Goal: Information Seeking & Learning: Learn about a topic

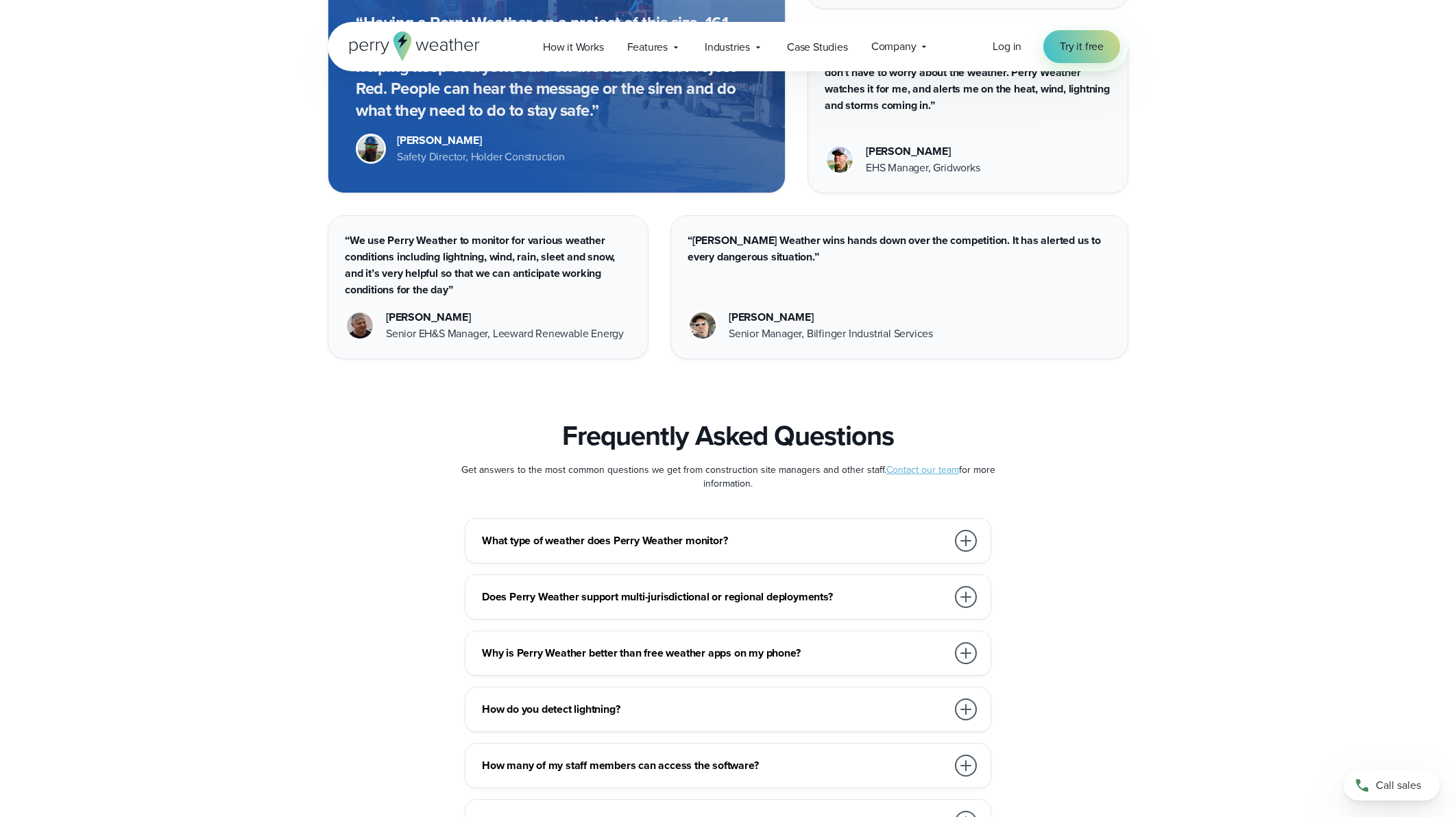
scroll to position [7062, 0]
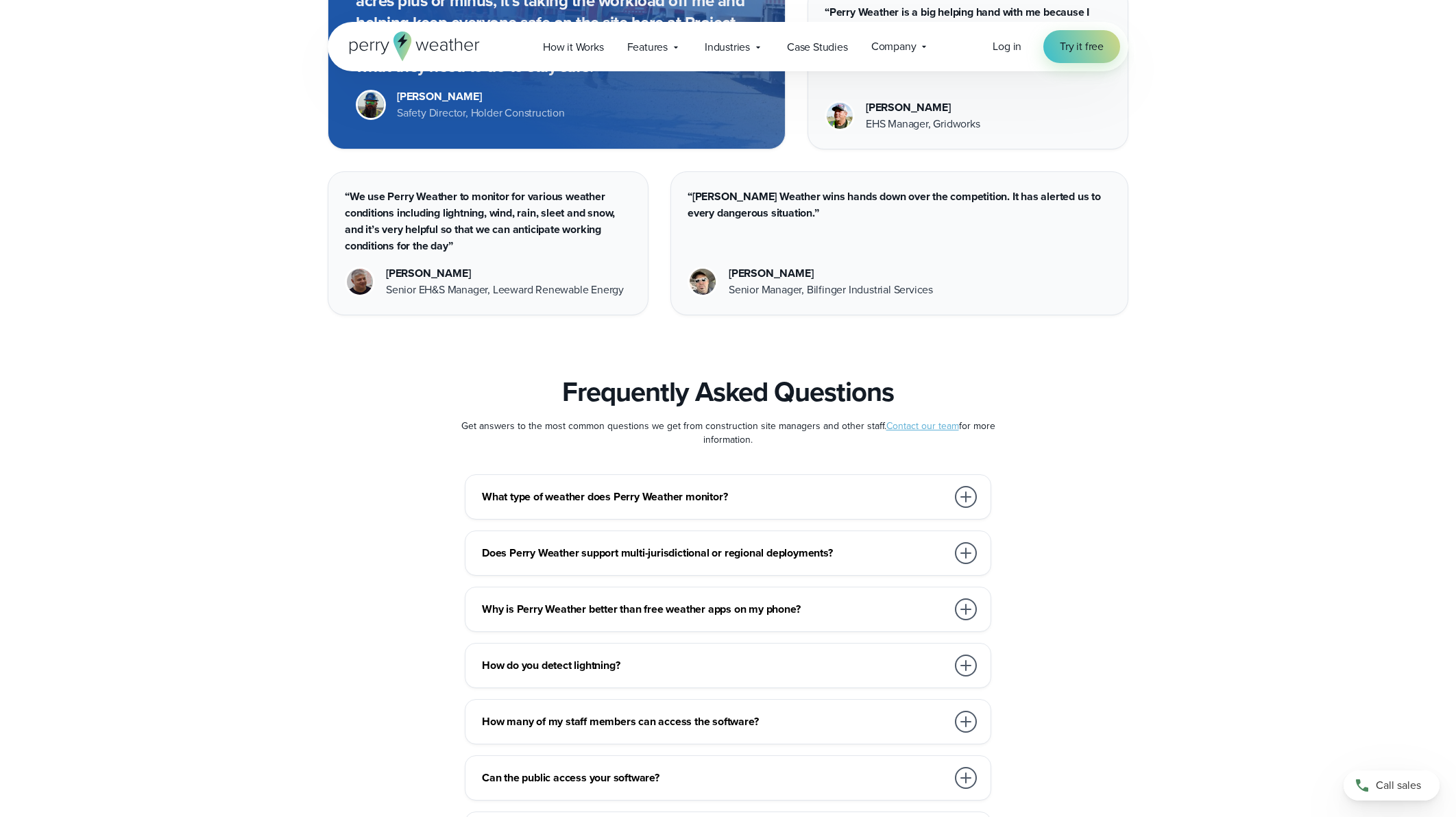
click at [970, 599] on div at bounding box center [965, 610] width 22 height 22
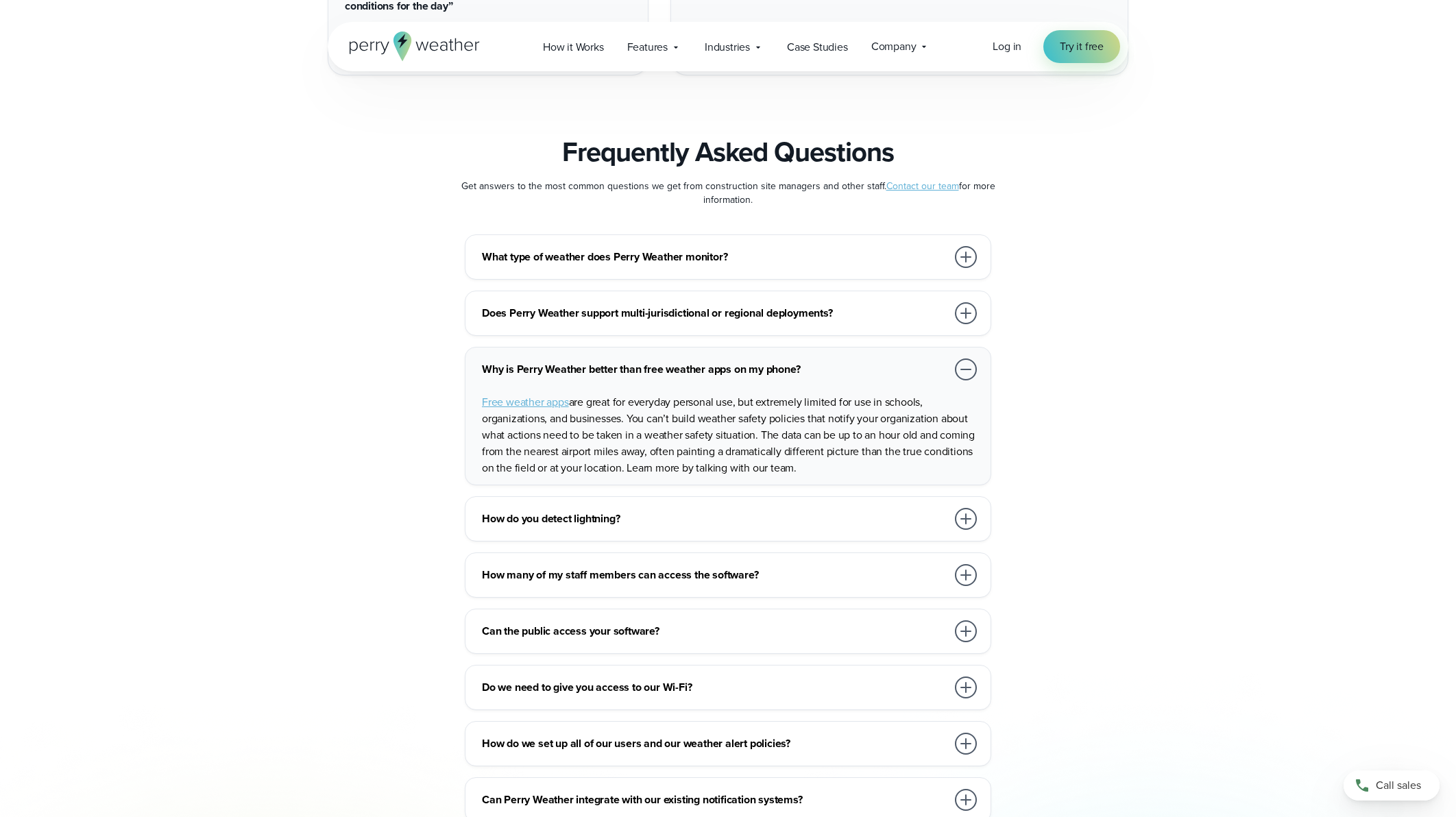
scroll to position [7336, 0]
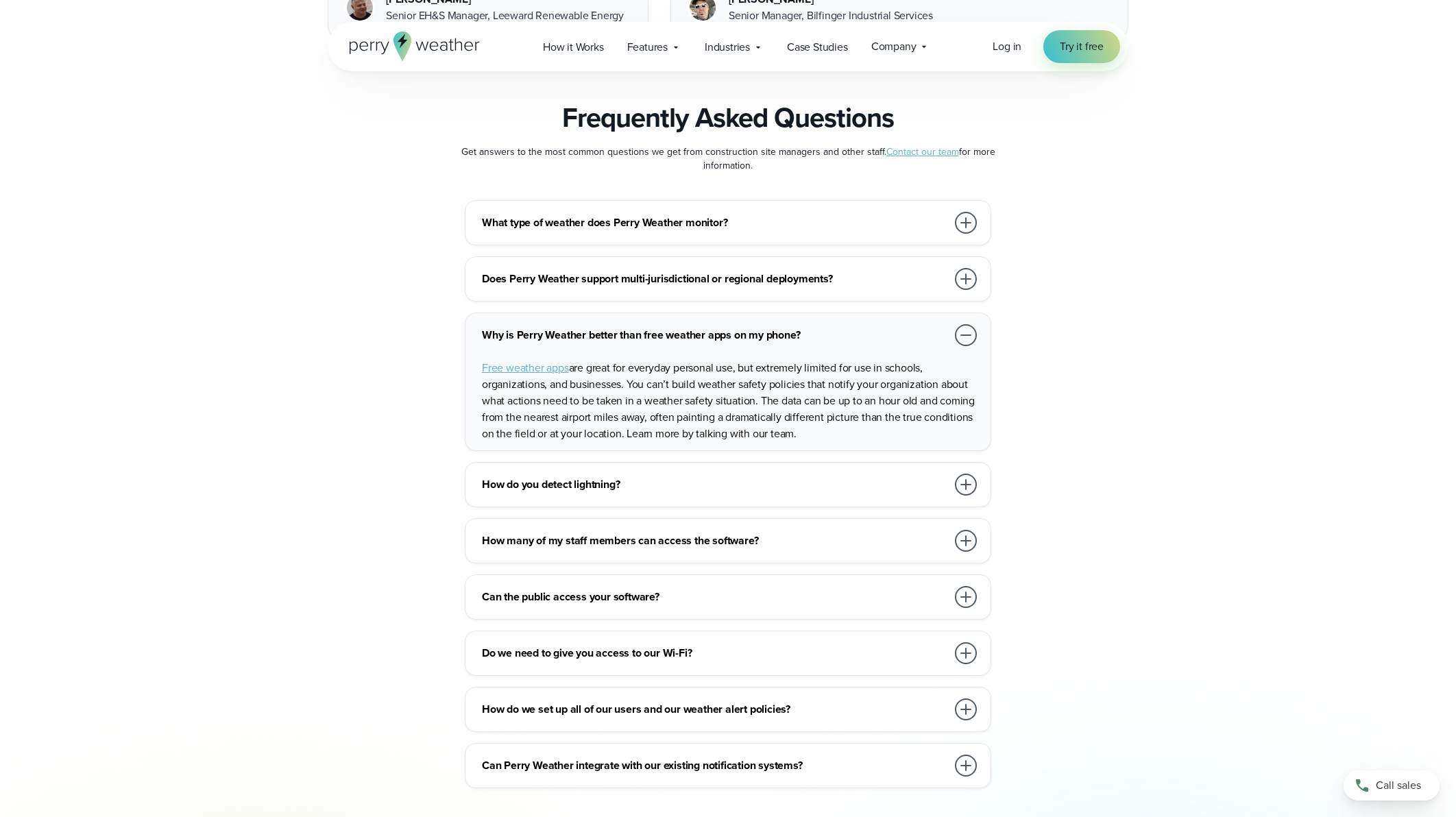
click at [973, 474] on div at bounding box center [965, 485] width 22 height 22
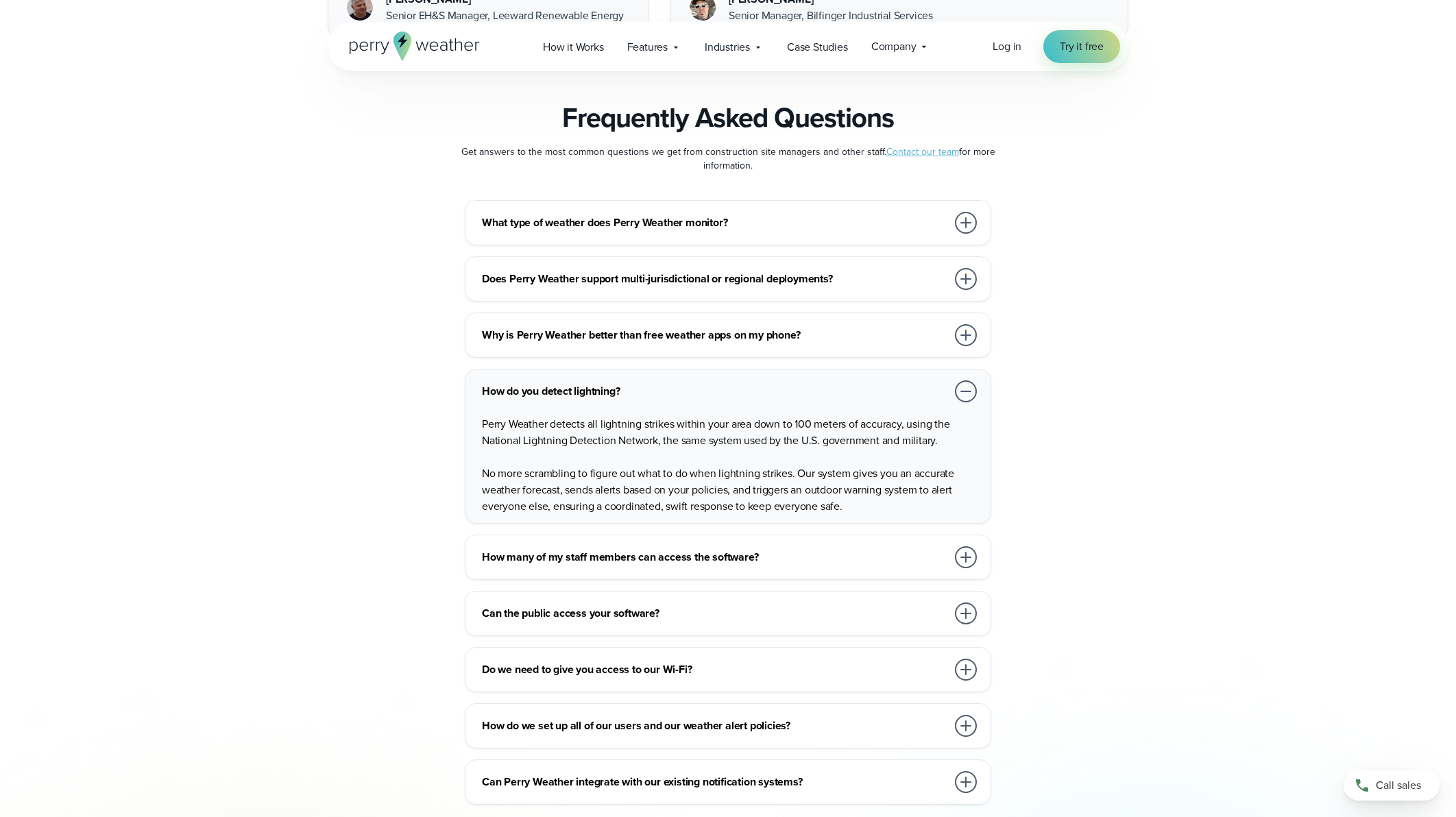
click at [970, 547] on div at bounding box center [965, 558] width 22 height 22
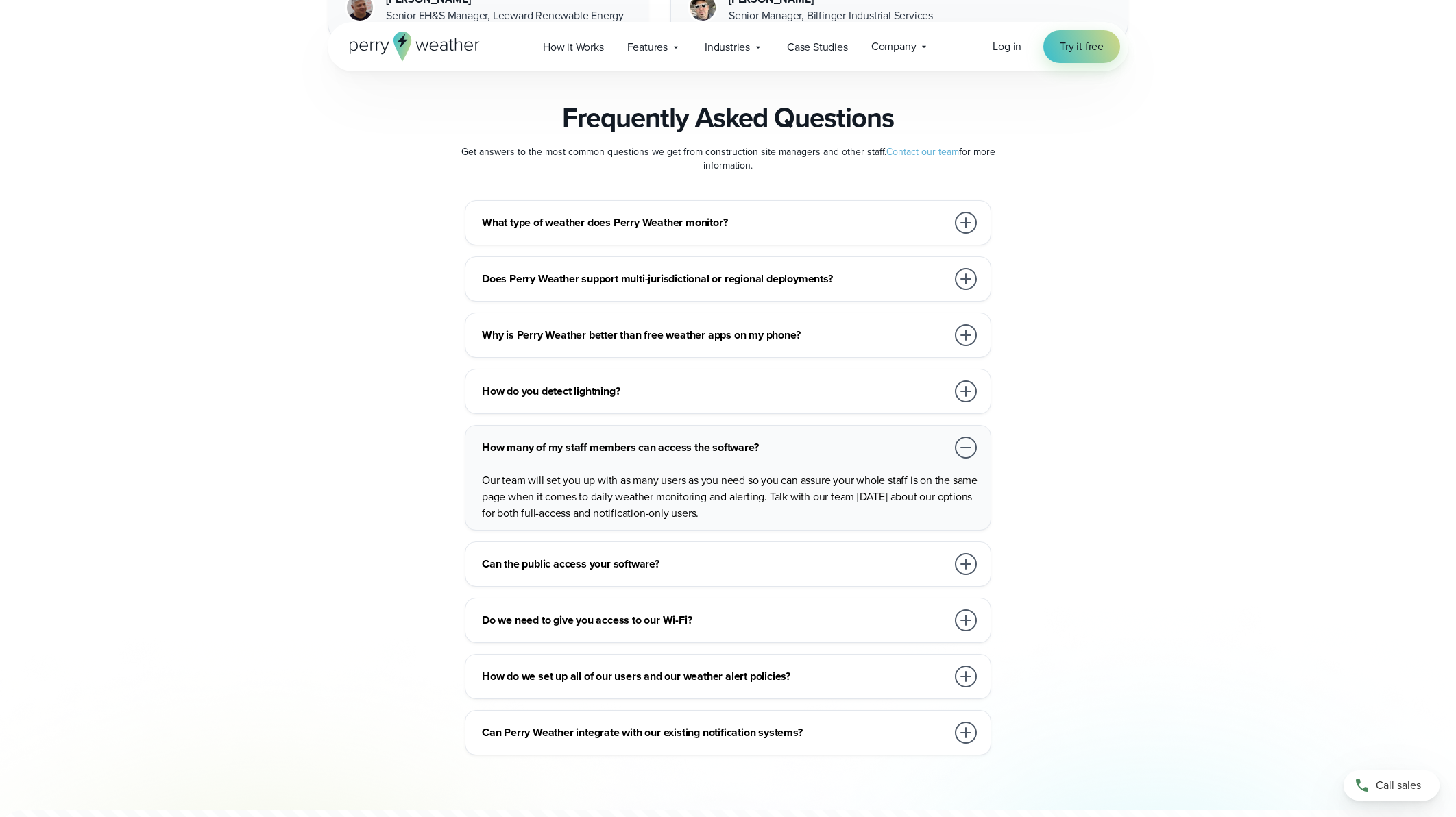
click at [965, 553] on div at bounding box center [965, 564] width 22 height 22
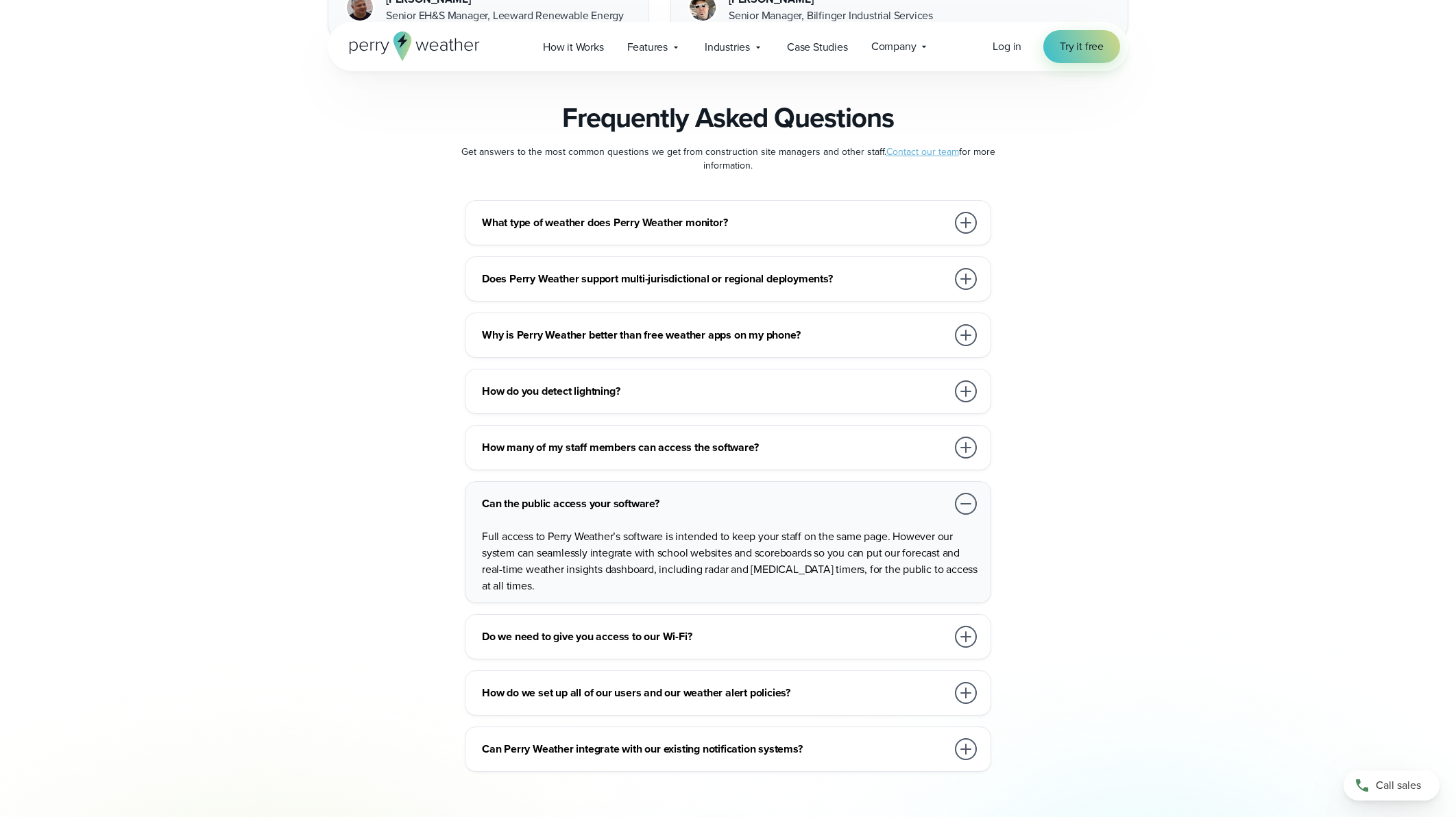
click at [970, 626] on div at bounding box center [965, 637] width 22 height 22
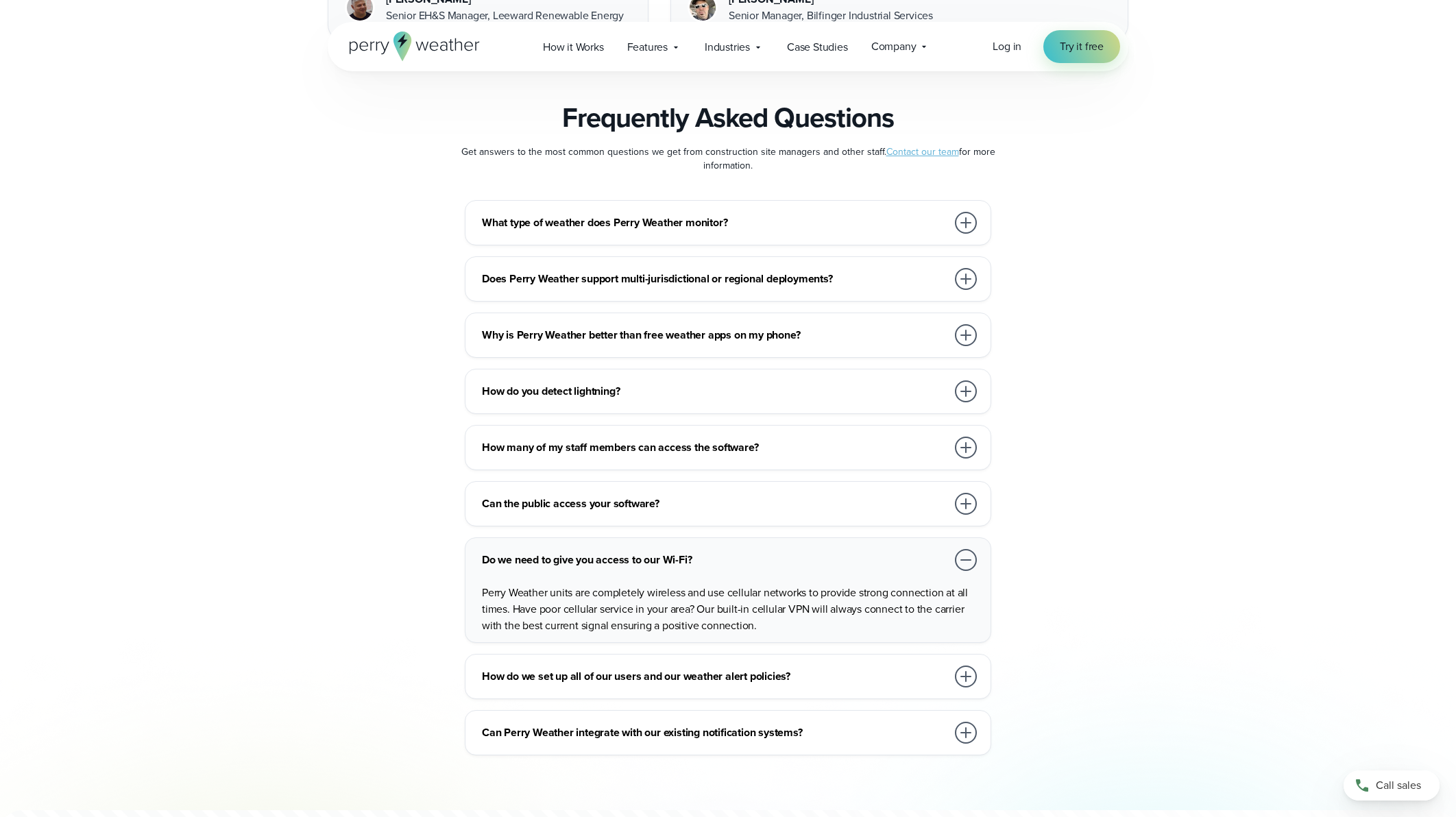
click at [967, 722] on div at bounding box center [965, 733] width 22 height 22
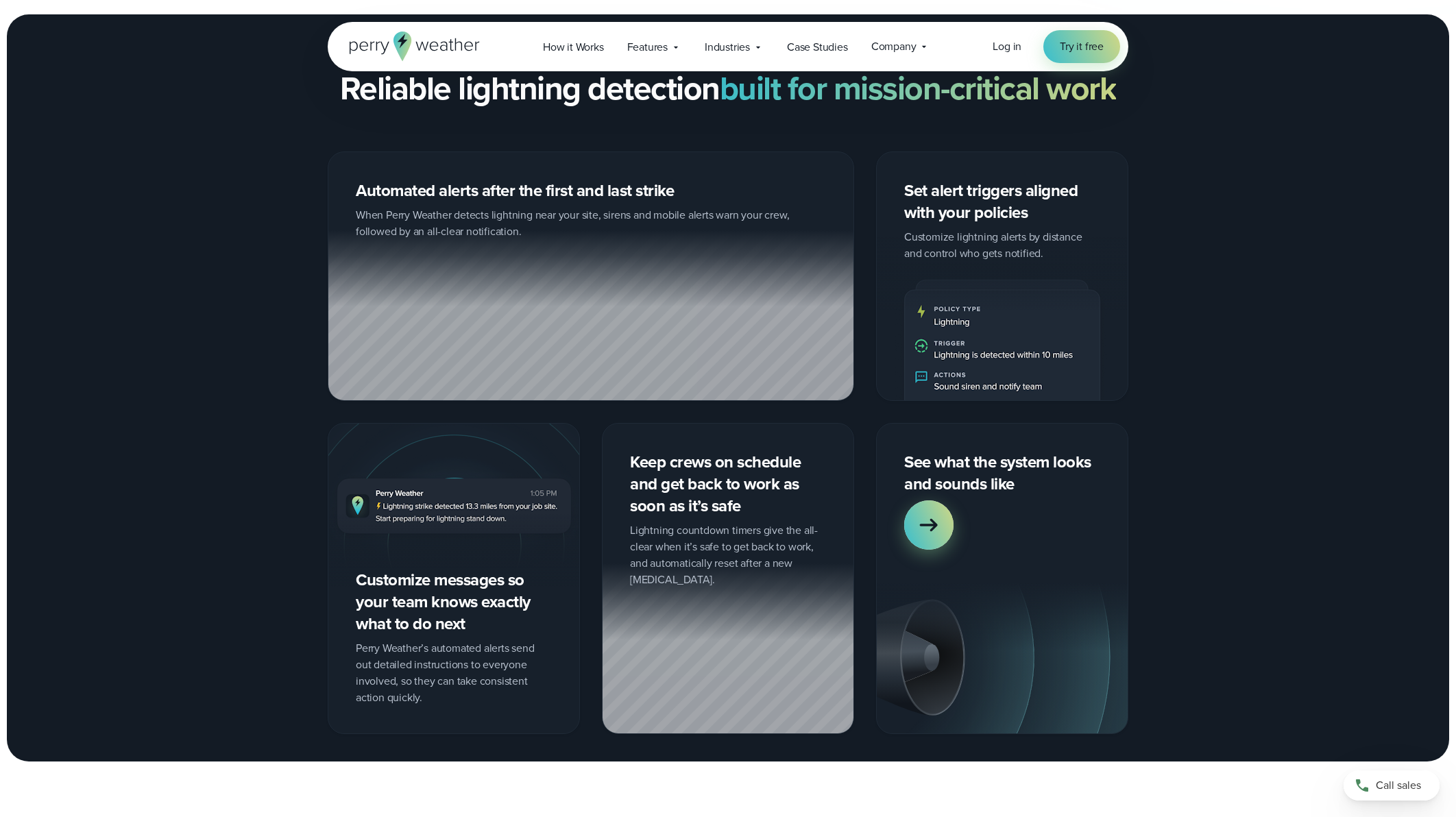
scroll to position [0, 0]
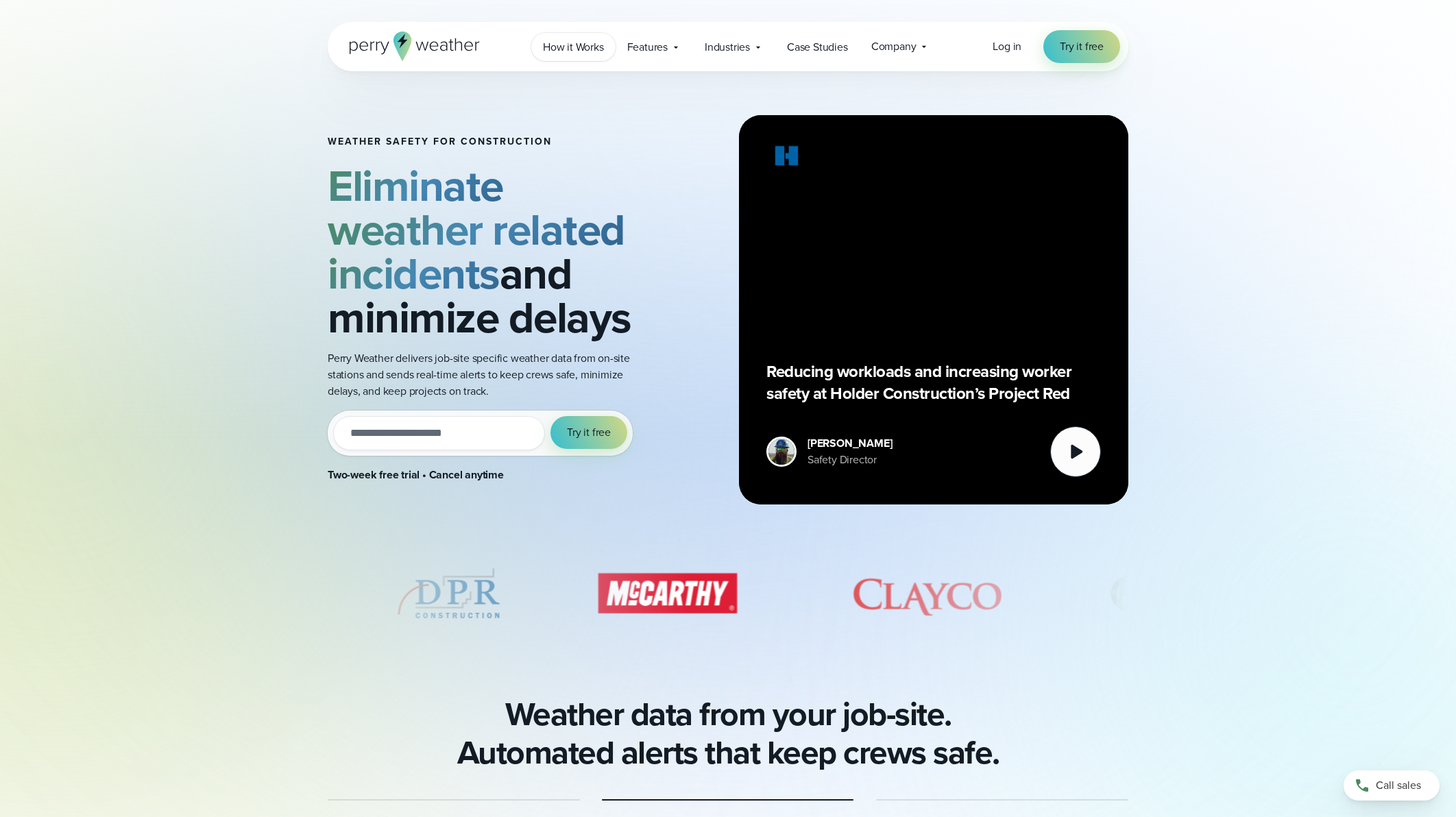
click at [562, 45] on span "How it Works" at bounding box center [573, 47] width 61 height 17
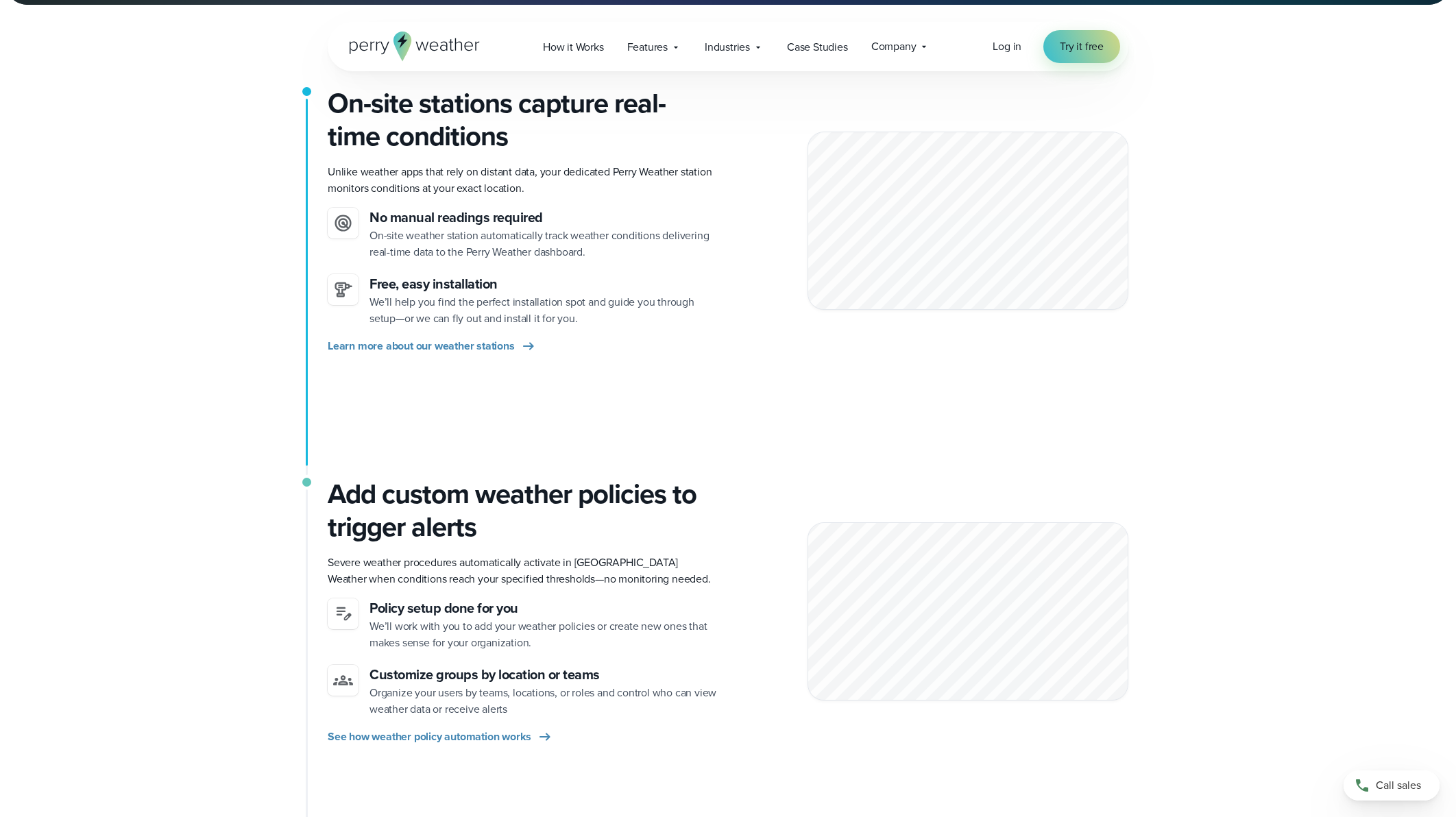
scroll to position [343, 0]
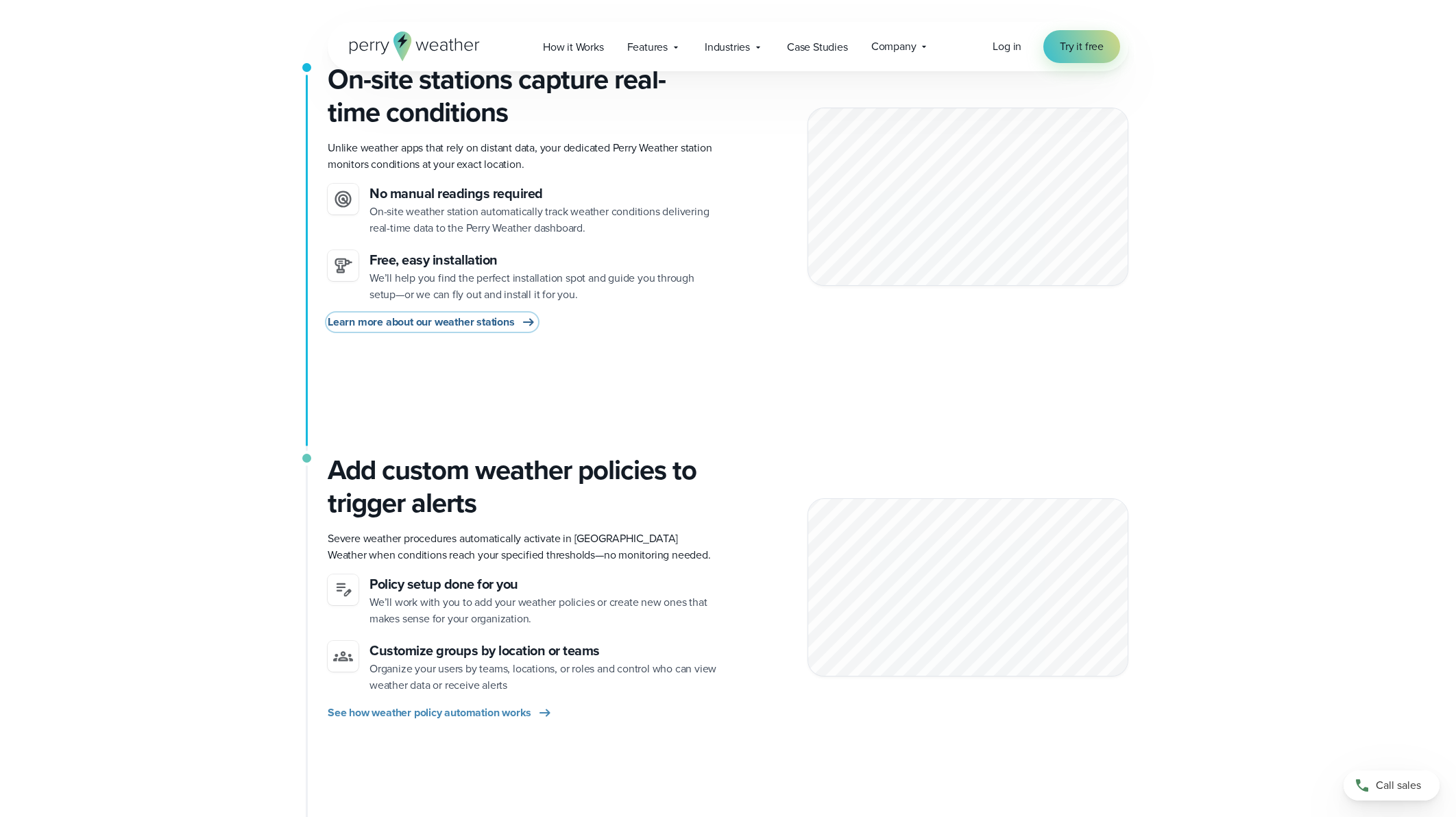
click at [432, 322] on span "Learn more about our weather stations" at bounding box center [421, 322] width 187 height 17
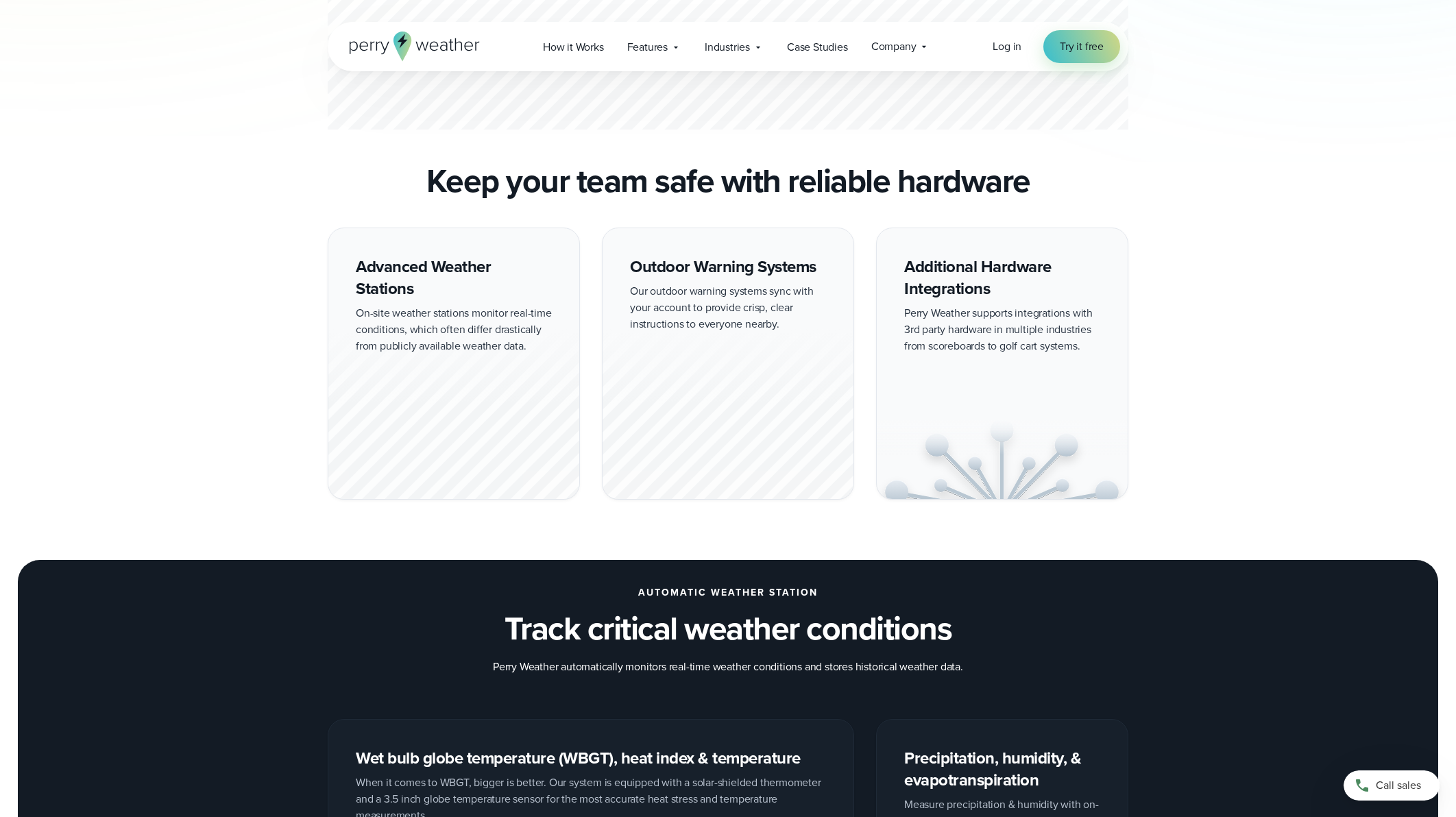
scroll to position [1028, 0]
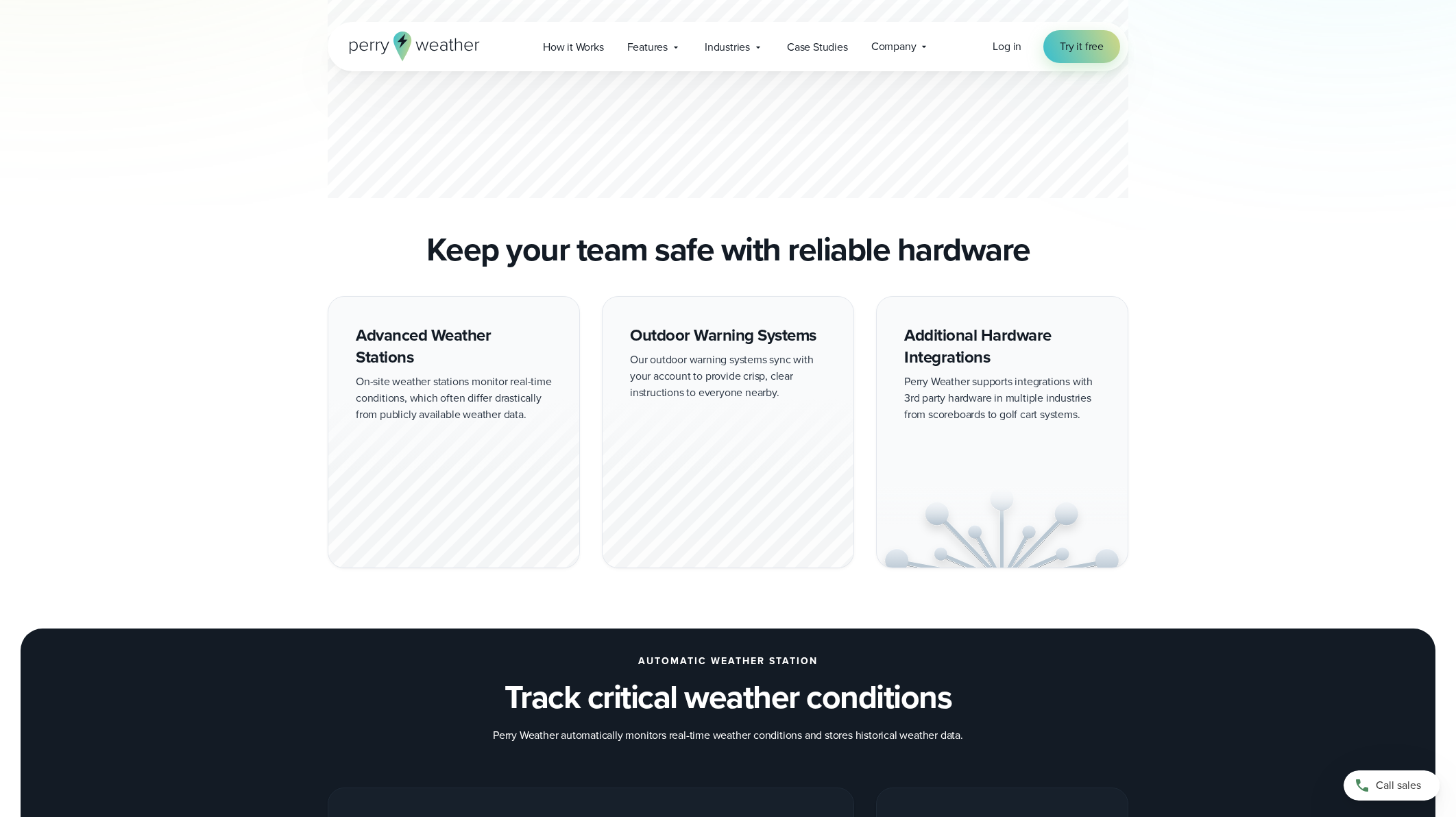
click at [422, 393] on div "Advanced Weather Stations On-site weather stations monitor real-time conditions…" at bounding box center [453, 433] width 252 height 273
click at [1044, 402] on div "Additional Hardware Integrations Perry Weather supports integrations with 3rd p…" at bounding box center [1002, 433] width 252 height 273
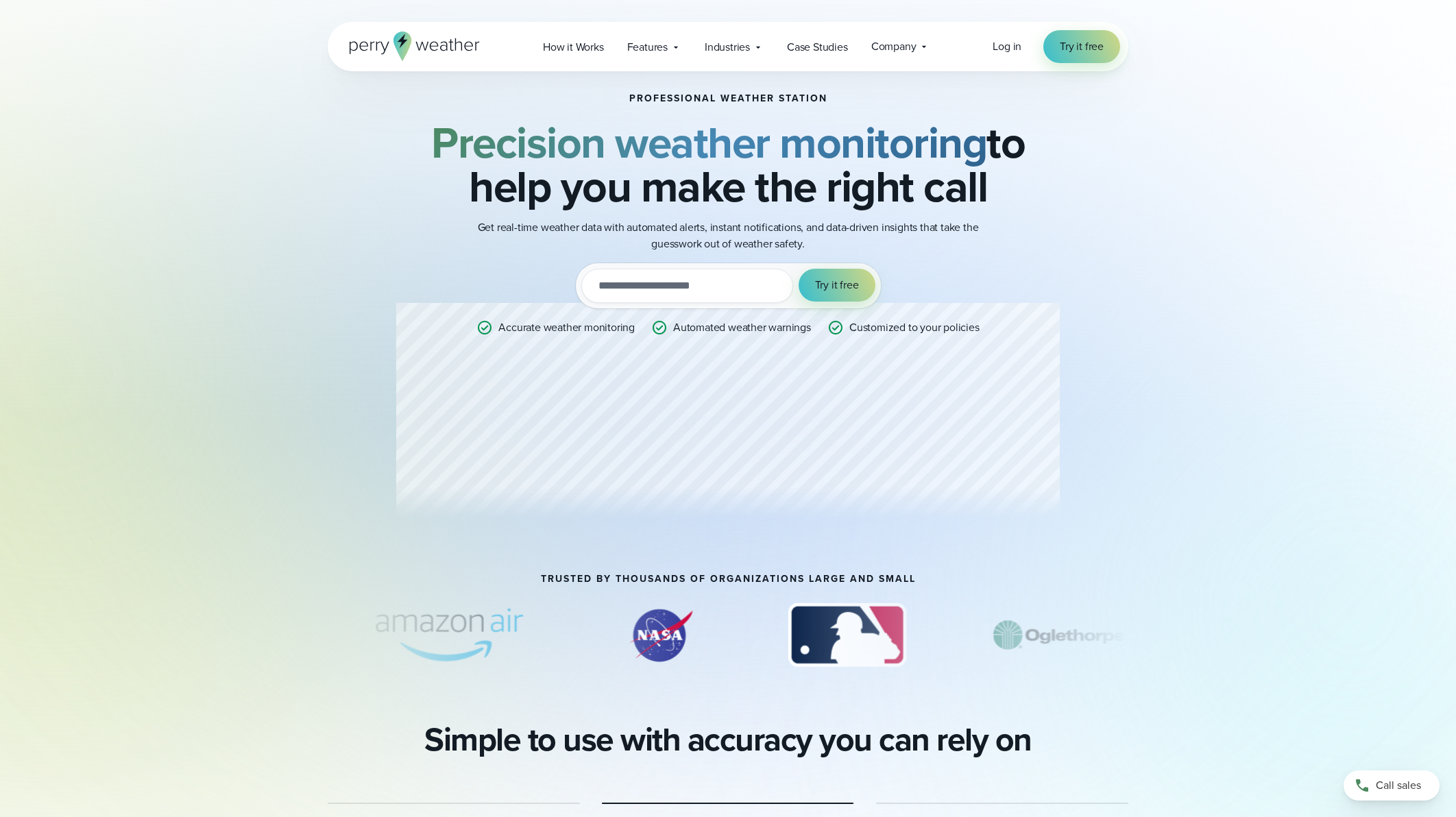
scroll to position [0, 0]
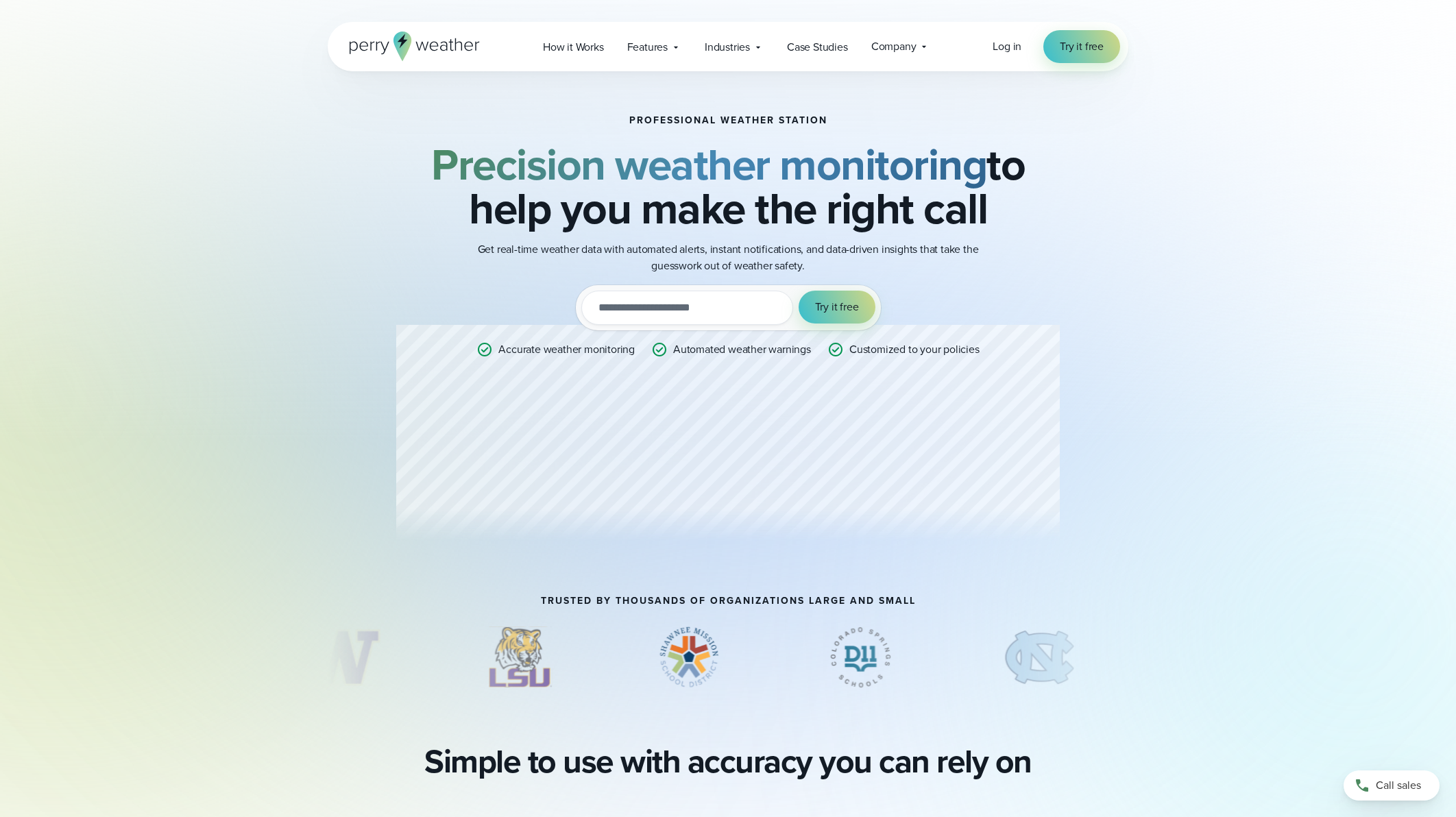
click at [256, 475] on div "Professional Weather Station Precision weather monitoring to help you make the …" at bounding box center [728, 333] width 987 height 525
